Goal: Contribute content

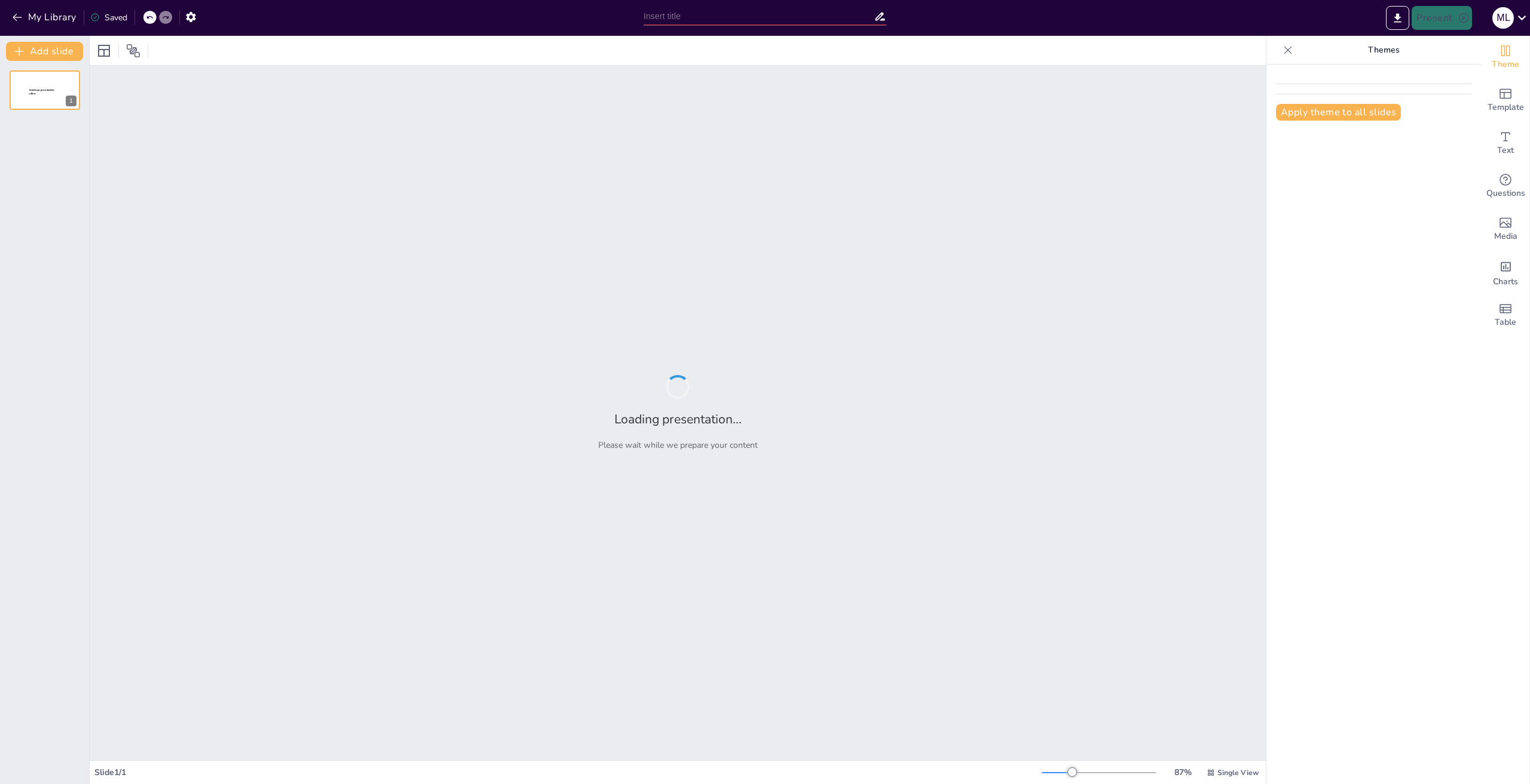
type input "New Sendsteps"
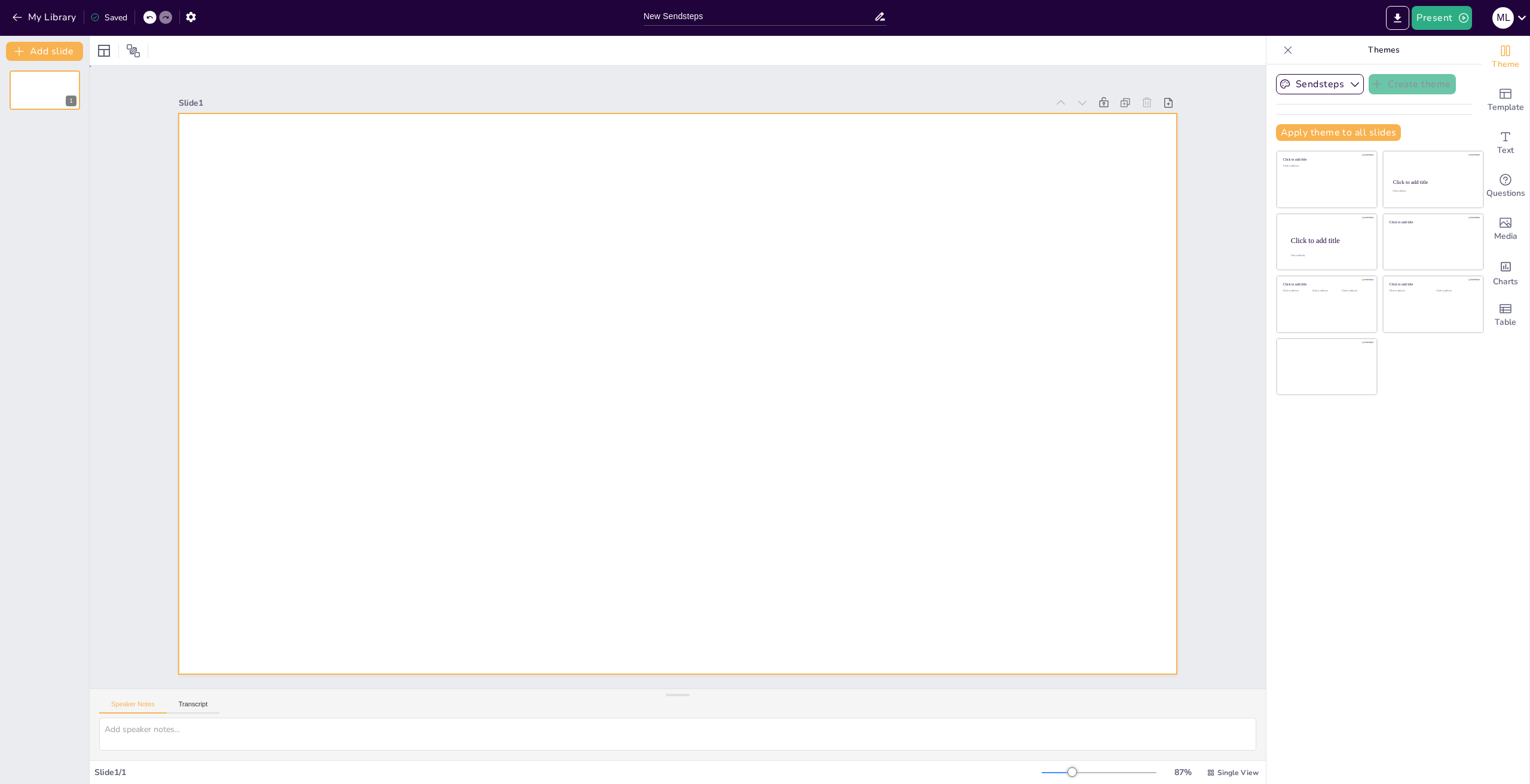
click at [888, 122] on div at bounding box center [677, 393] width 998 height 561
click at [45, 17] on button "My Library" at bounding box center [45, 17] width 72 height 19
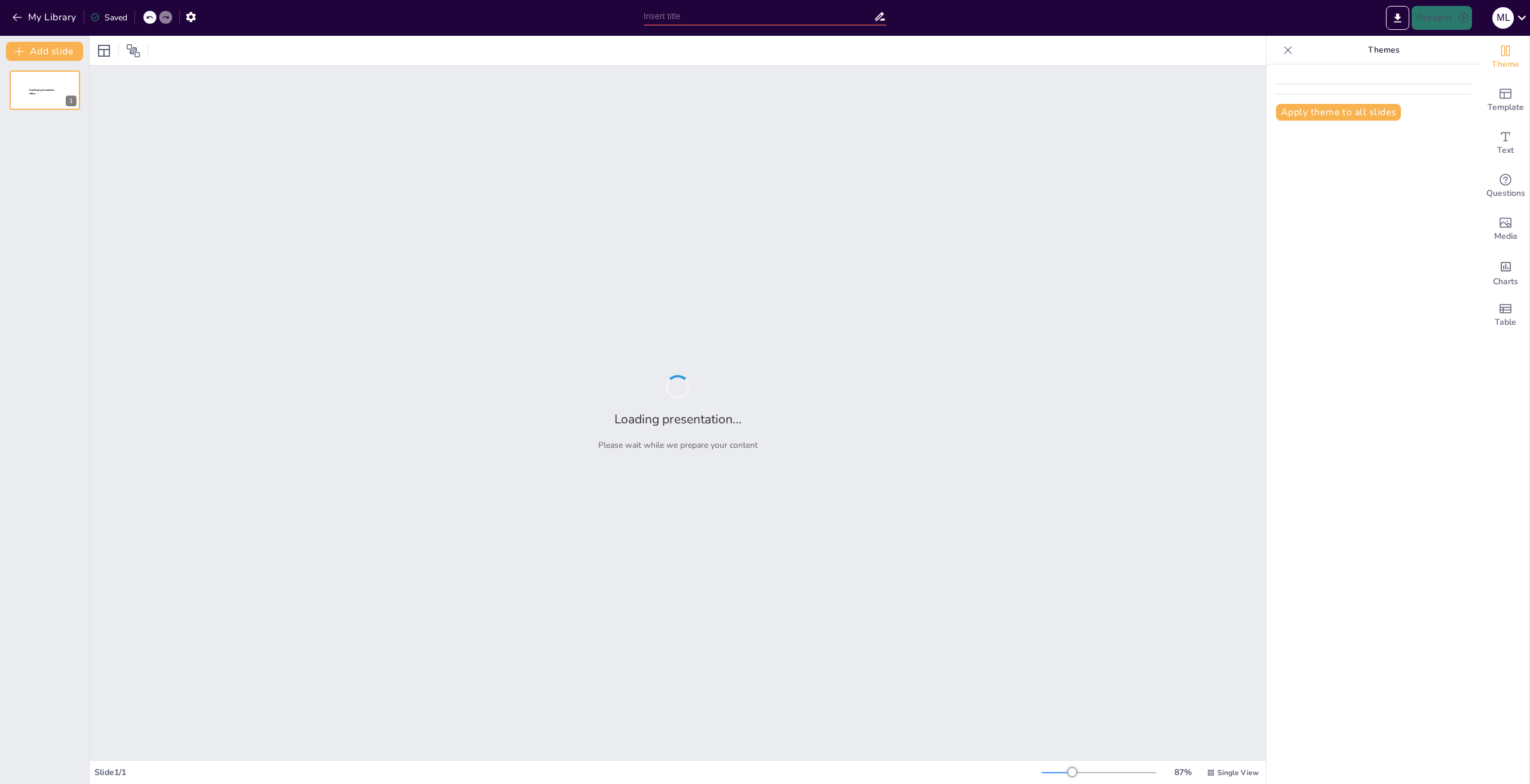
type input "Принципы работы [PERSON_NAME]: Уважение, толерантность и открытость"
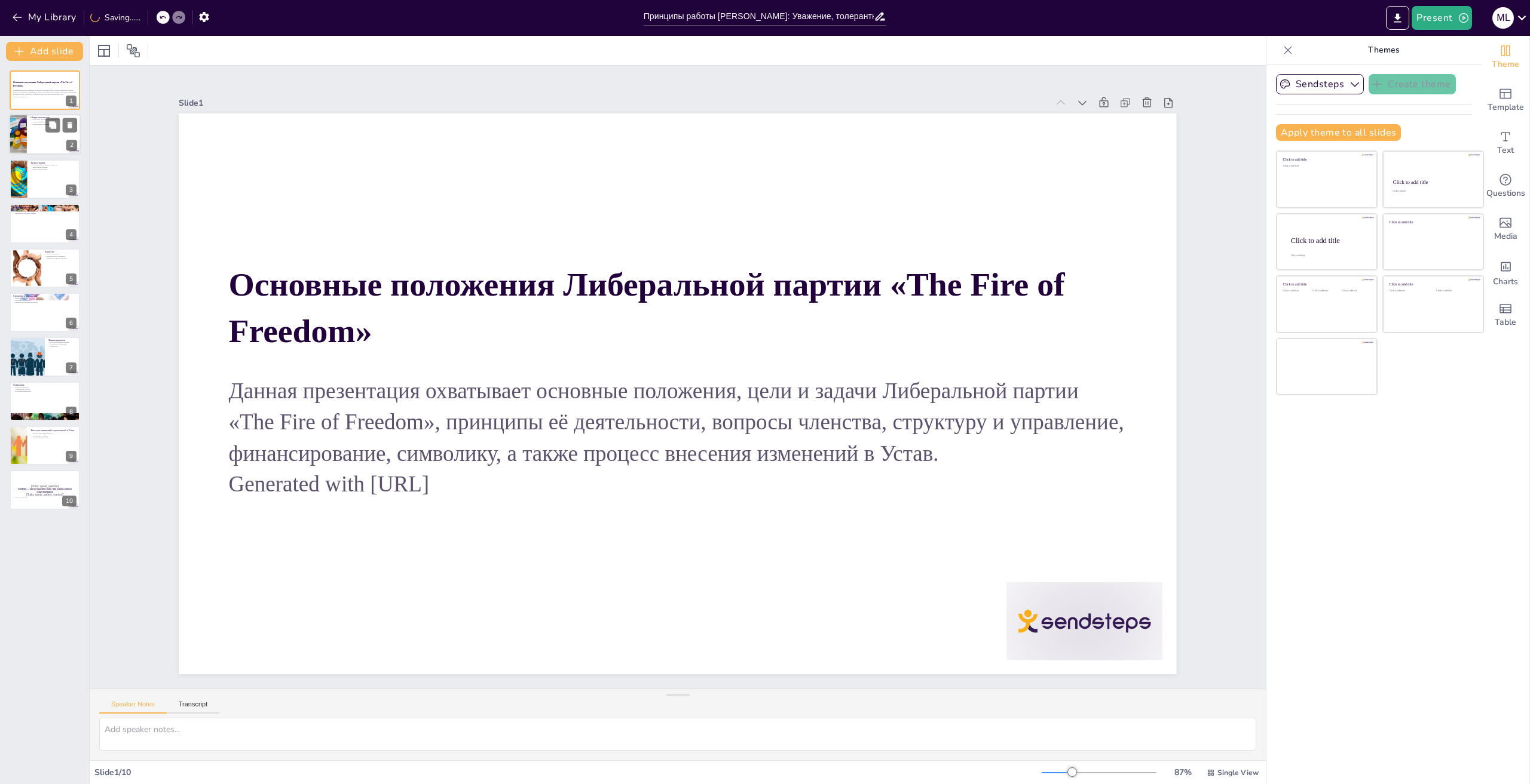
click at [30, 153] on div at bounding box center [45, 135] width 72 height 40
type textarea "Loremi dolorsi ame cons, adipi elitsedd eiusm tempori utlaboreetd m aliquaenima…"
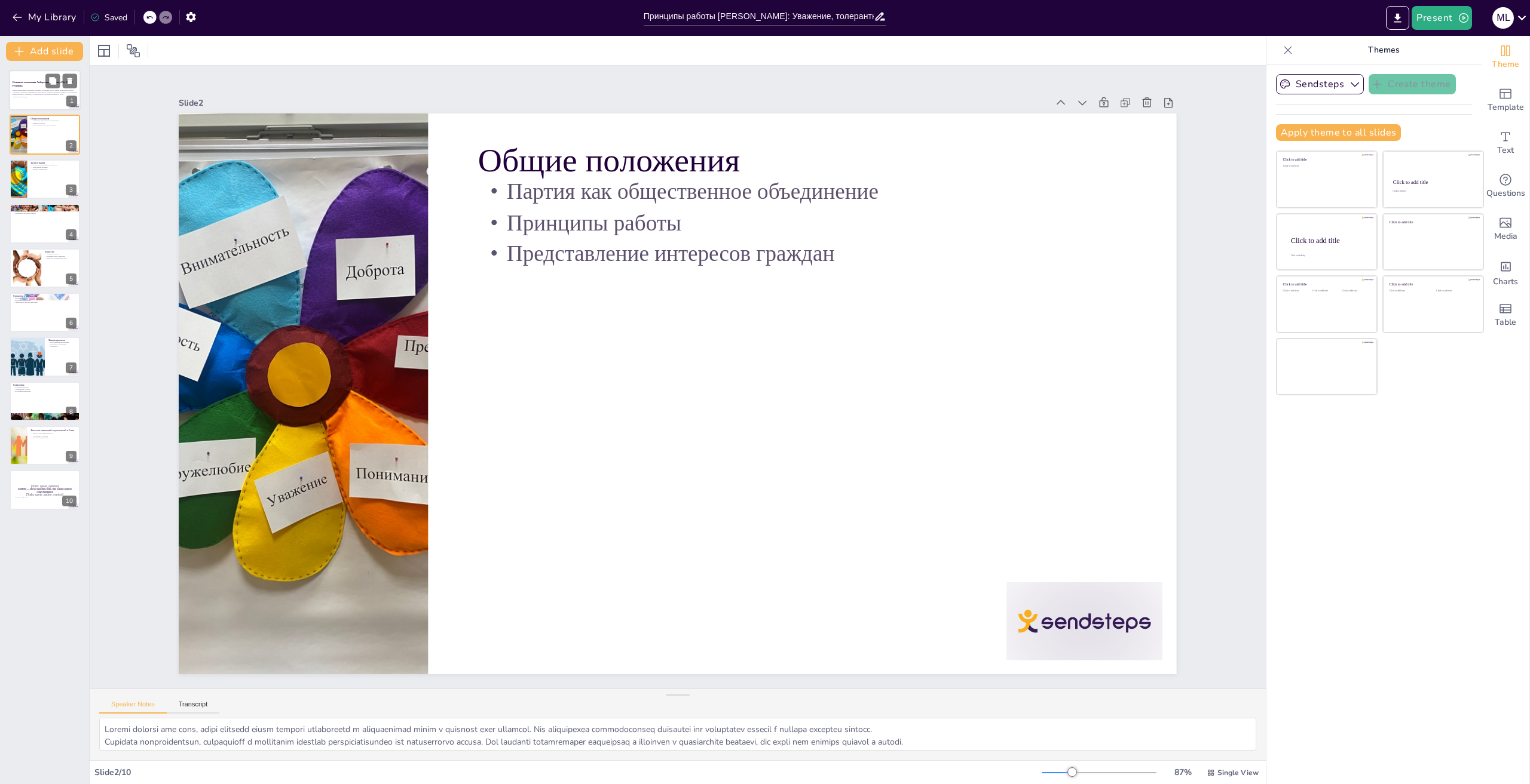
click at [27, 104] on div at bounding box center [45, 90] width 72 height 40
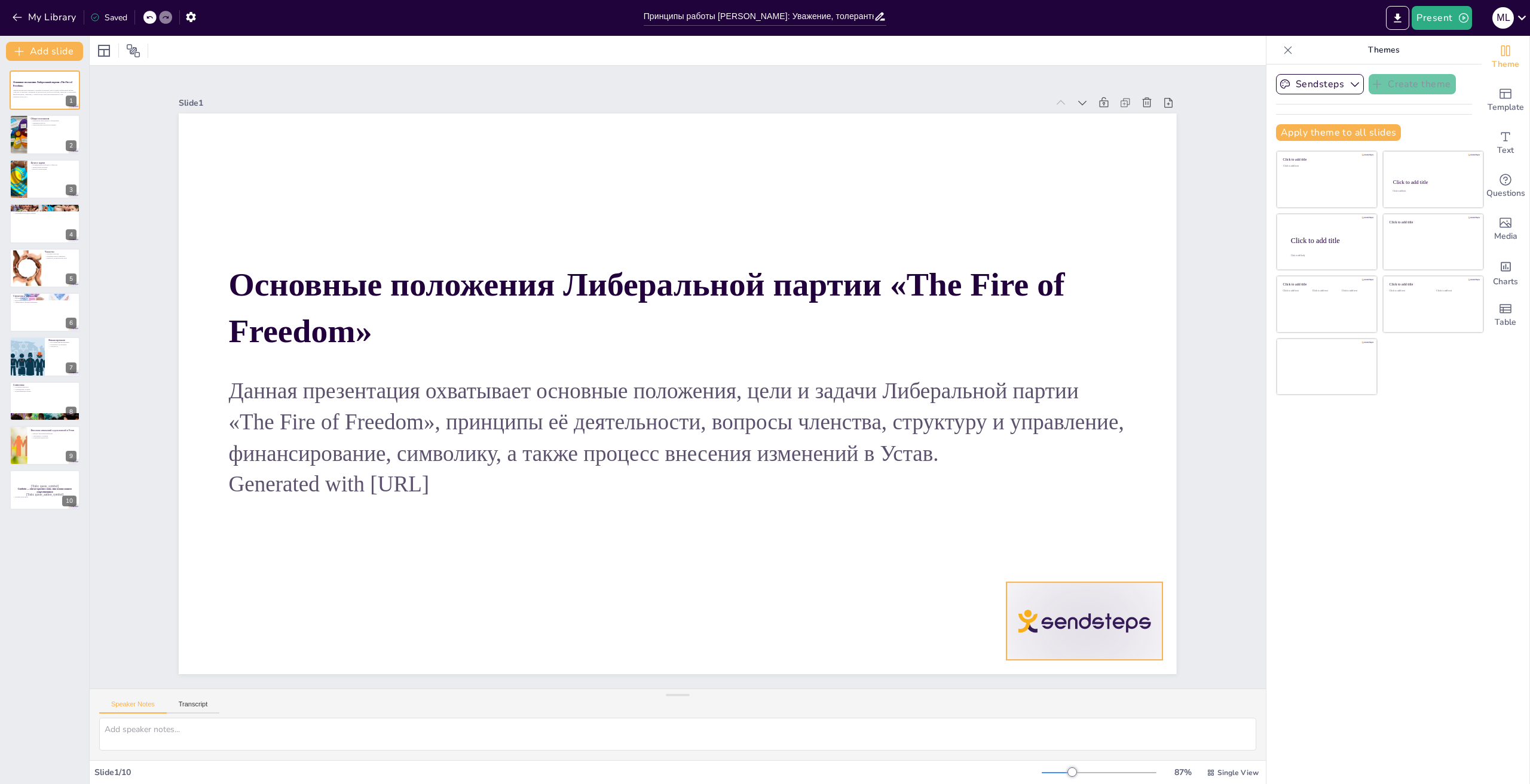
click at [1097, 611] on div at bounding box center [1084, 621] width 156 height 78
click at [1059, 630] on div at bounding box center [1047, 641] width 22 height 22
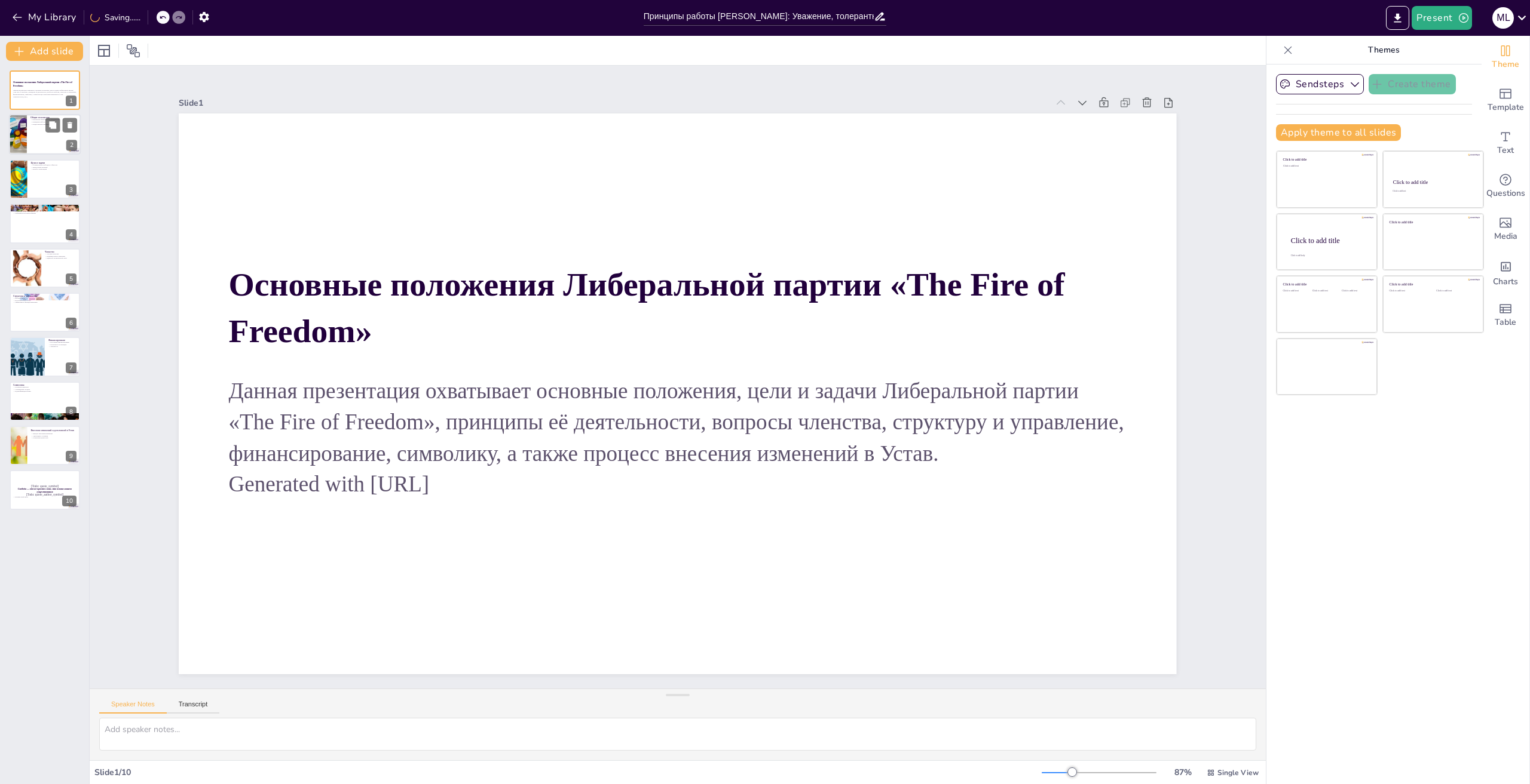
click at [25, 142] on div at bounding box center [18, 135] width 31 height 40
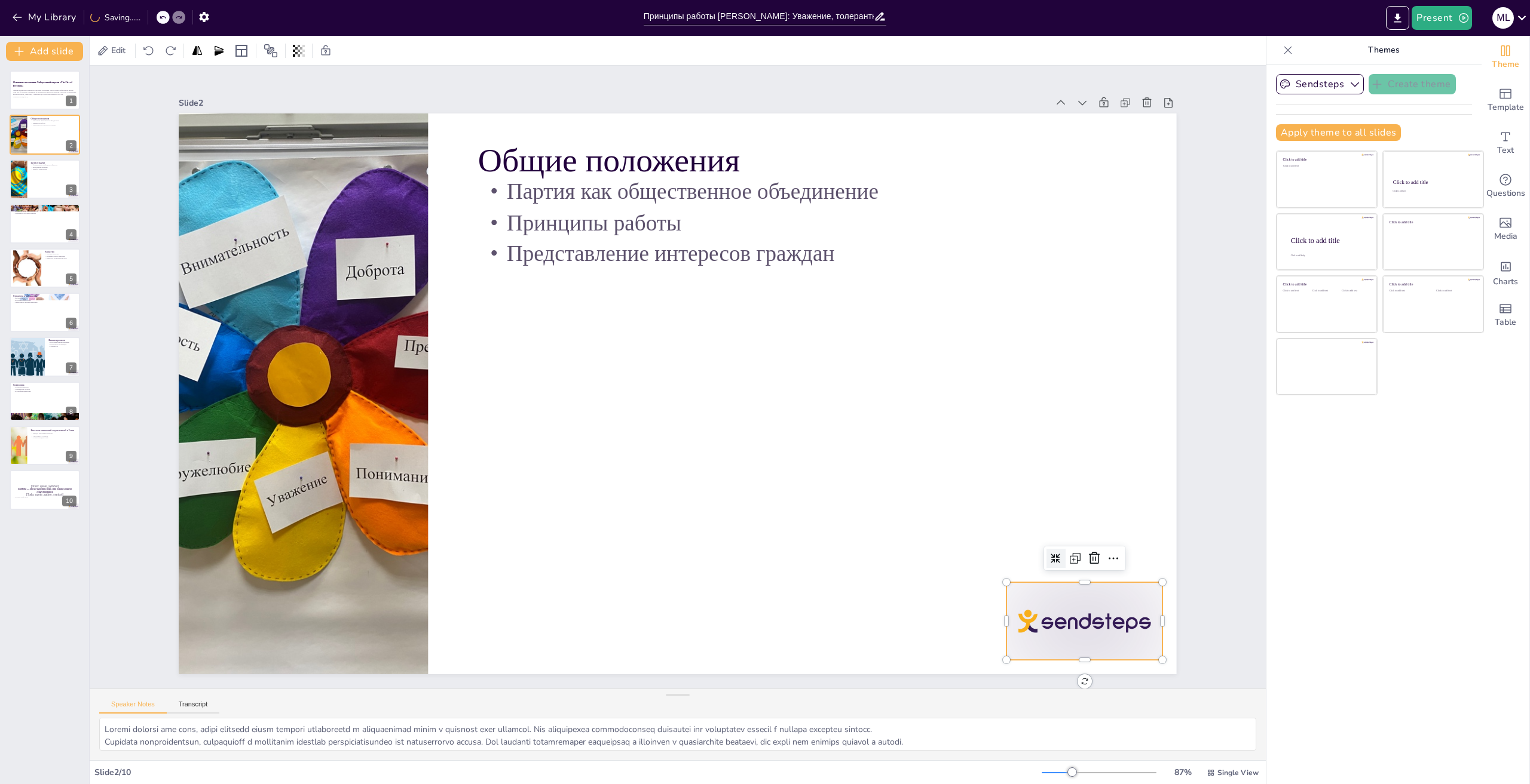
click at [1100, 632] on div at bounding box center [1084, 621] width 156 height 78
click at [1078, 595] on icon at bounding box center [1072, 601] width 12 height 13
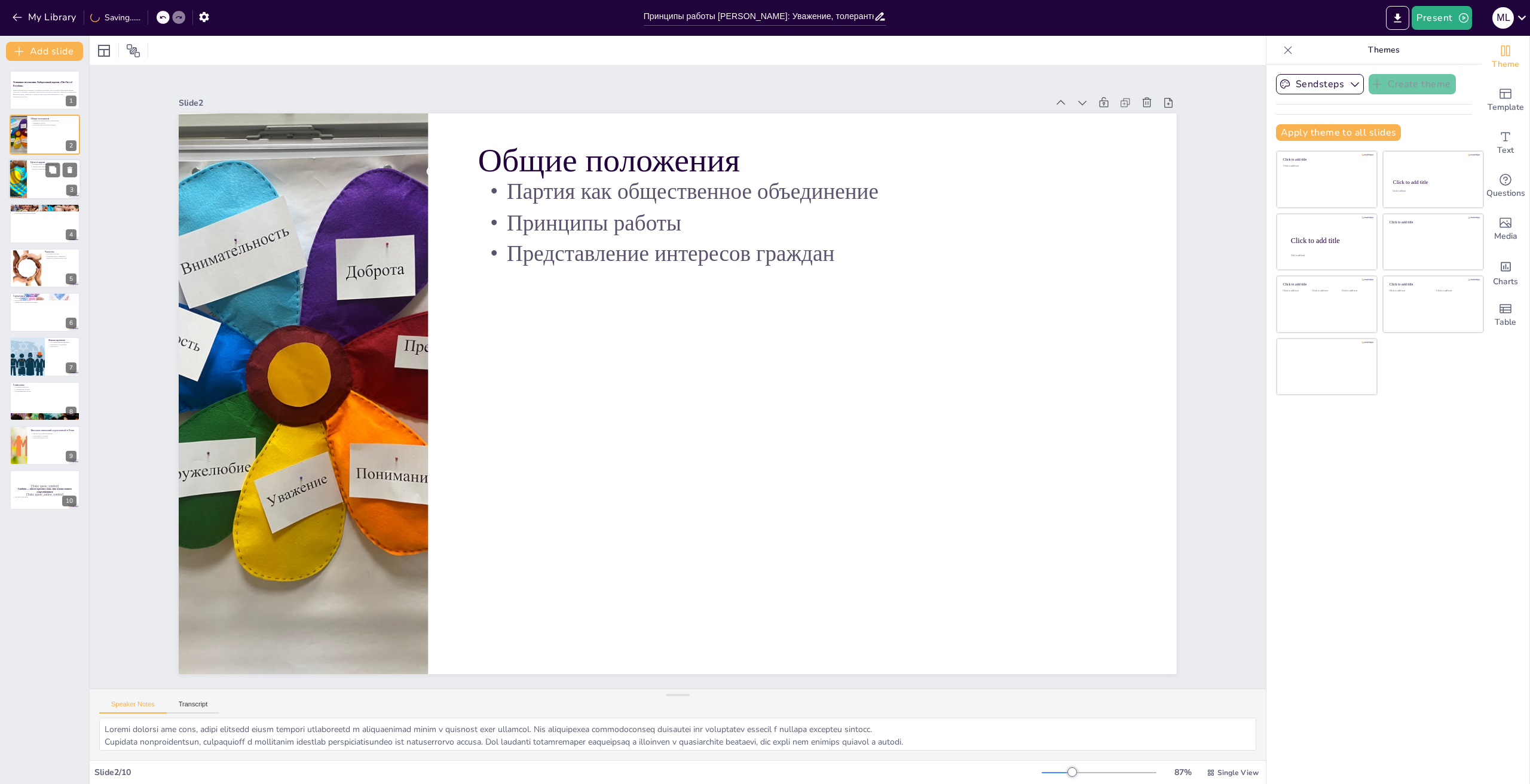
click at [36, 198] on div "Цели и задачи Формирование свободного общества Защита прав человека Борьба с ко…" at bounding box center [45, 178] width 72 height 40
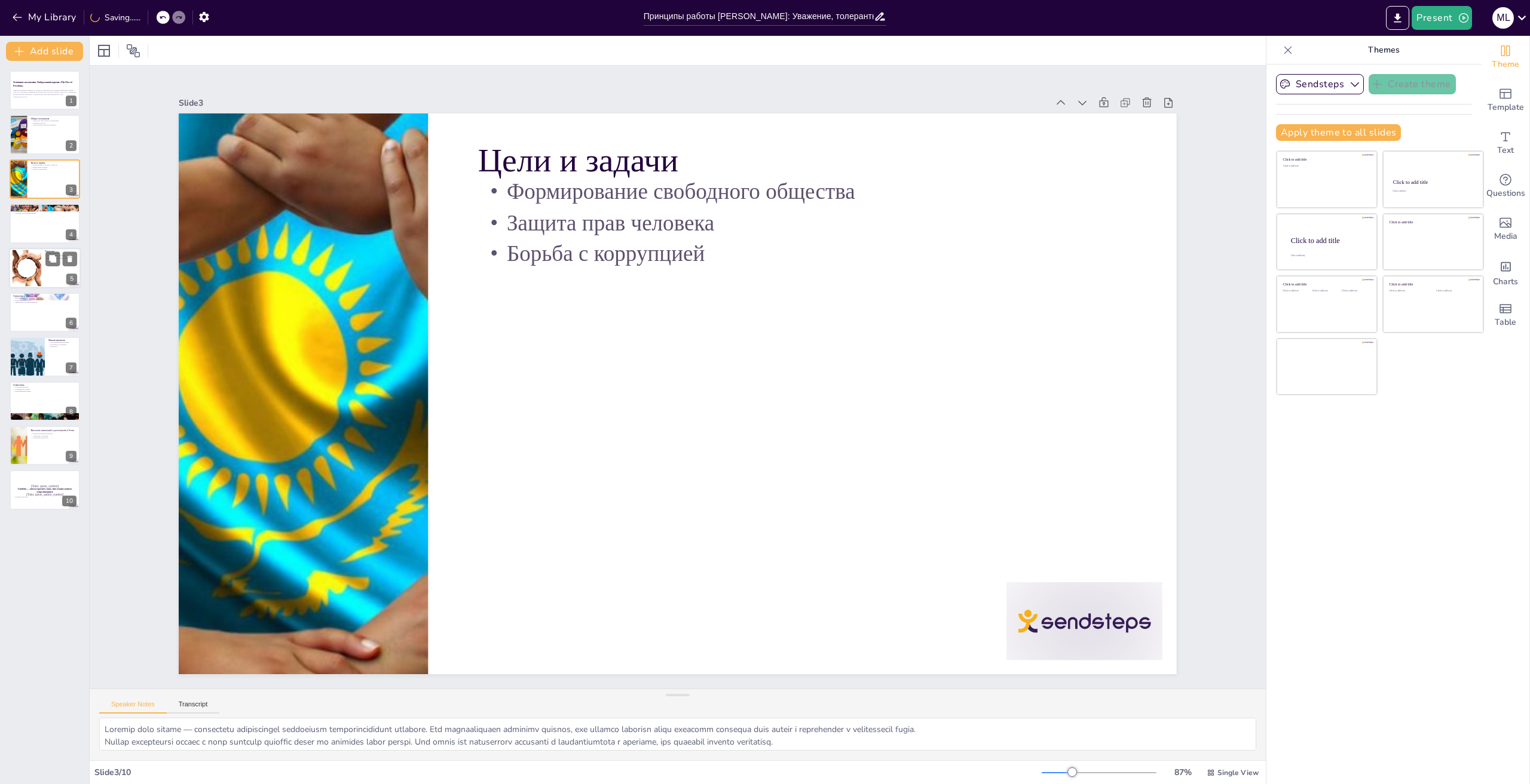
click at [27, 274] on div at bounding box center [27, 267] width 37 height 37
type textarea "Членами партии могут быть только граждане, достигшие 18 лет и готовые активно у…"
